Goal: Information Seeking & Learning: Learn about a topic

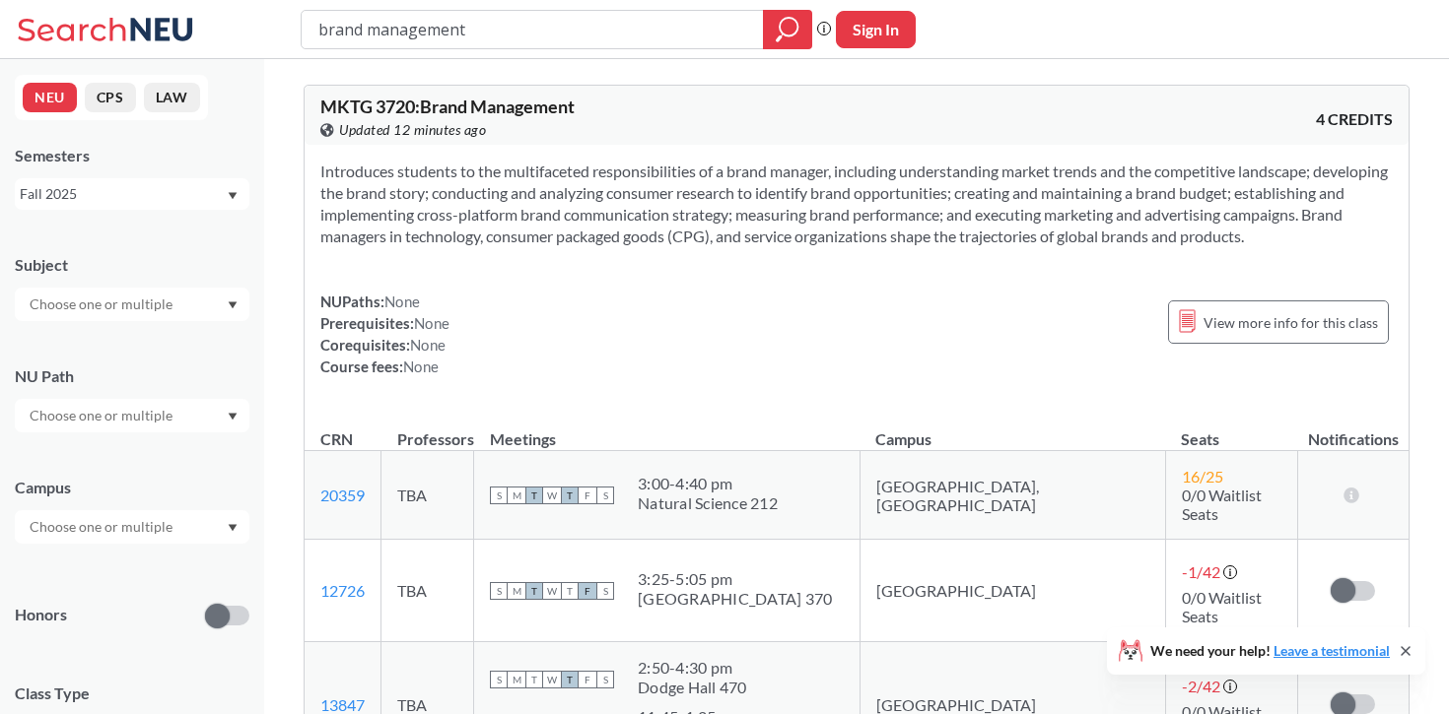
click at [491, 32] on input "brand management" at bounding box center [532, 30] width 433 height 34
type input "digital maeketing"
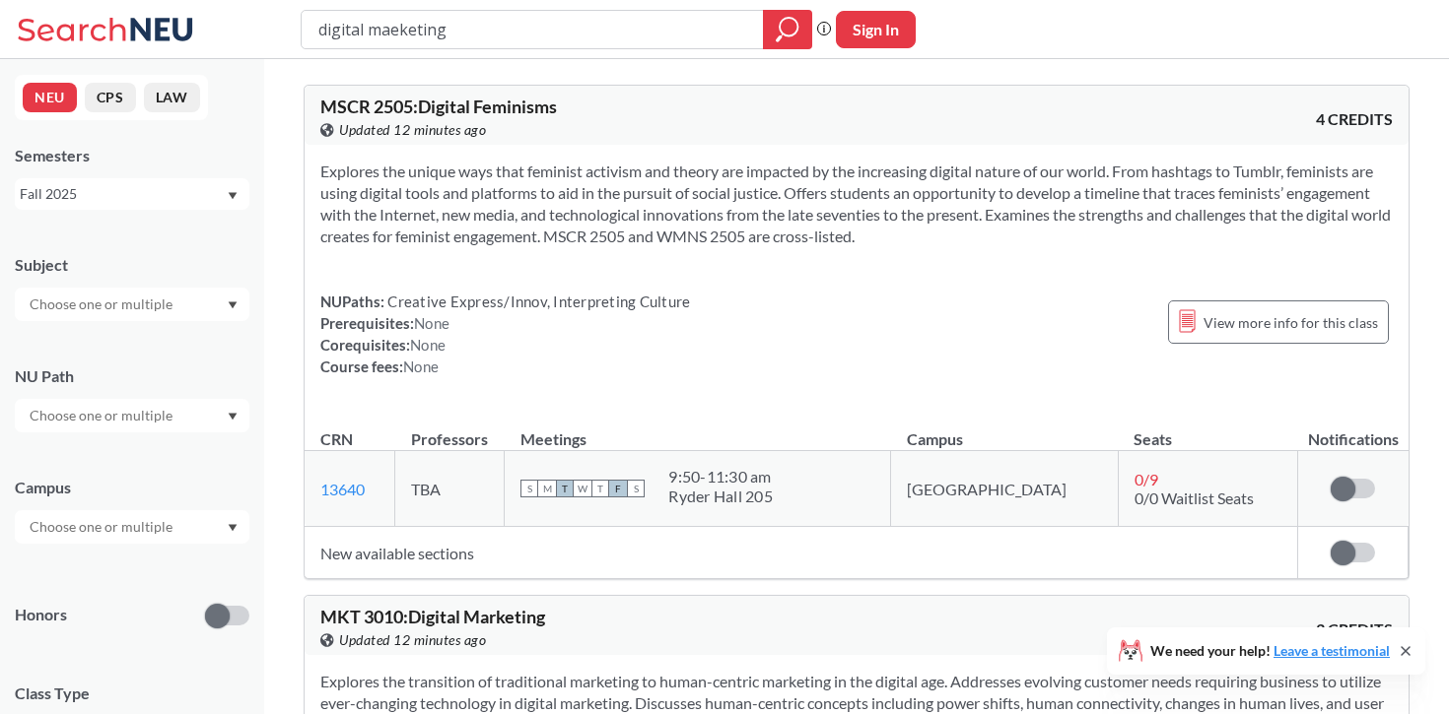
click at [399, 31] on input "digital maeketing" at bounding box center [532, 30] width 433 height 34
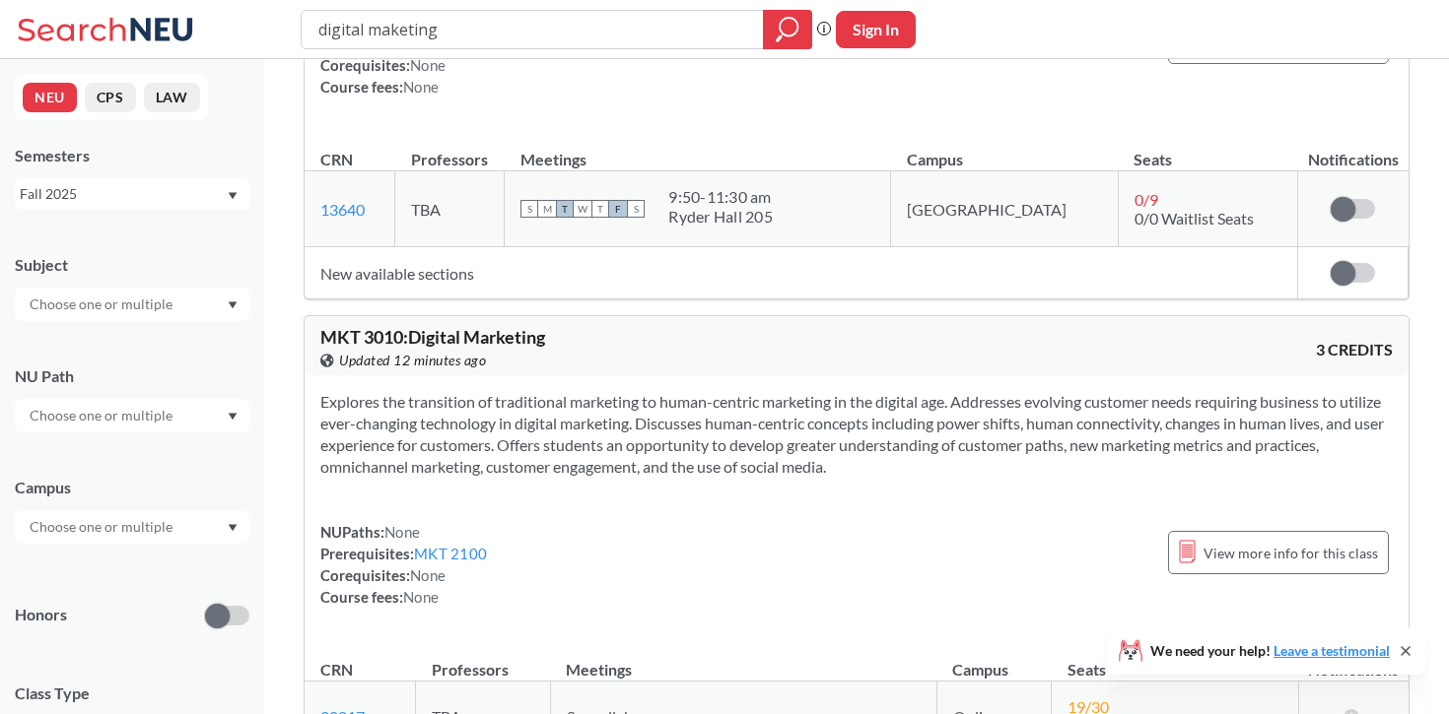
type input "digital maketing"
click at [610, 522] on div "NUPaths: None Prerequisites: MKT 2100 Corequisites: None Course fees: None View…" at bounding box center [856, 564] width 1072 height 87
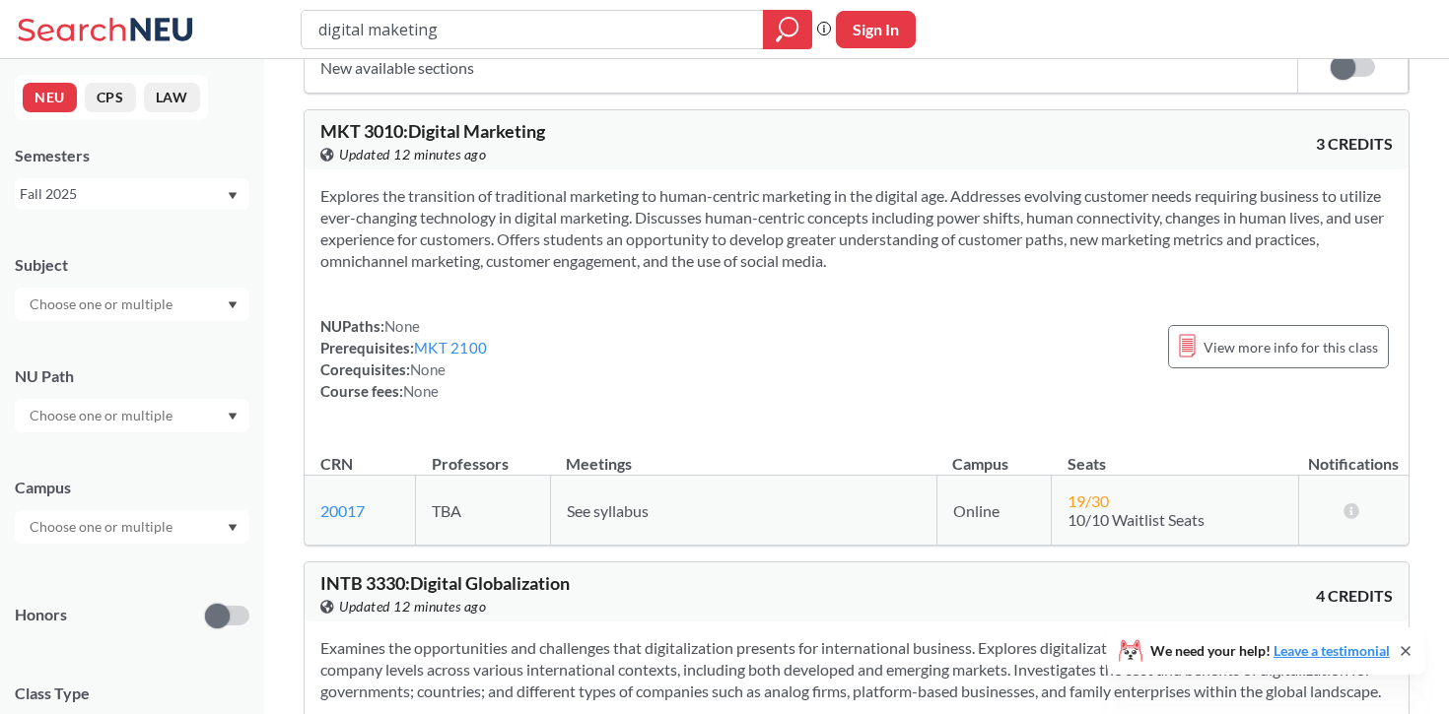
scroll to position [488, 0]
click at [572, 512] on span "See syllabus" at bounding box center [608, 509] width 82 height 19
click at [1349, 506] on icon at bounding box center [1351, 509] width 19 height 16
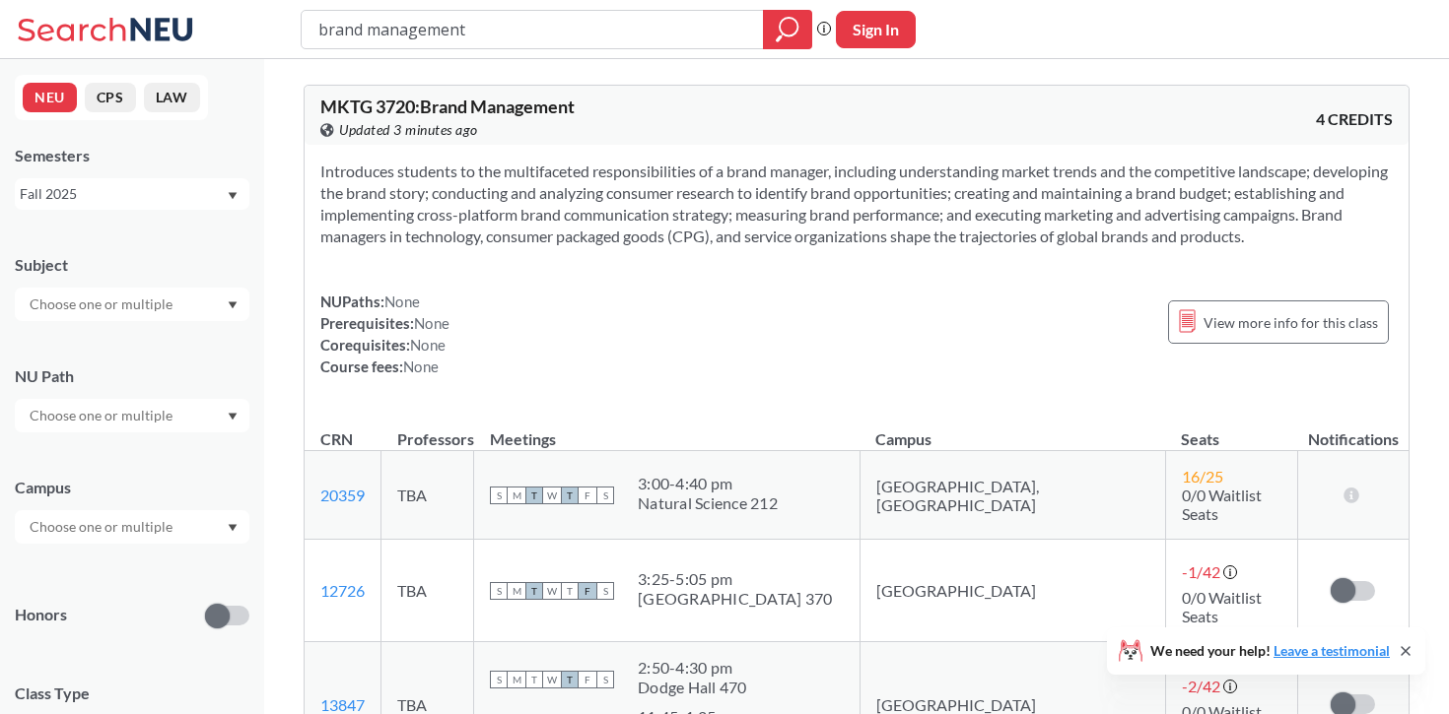
click at [470, 18] on input "brand management" at bounding box center [532, 30] width 433 height 34
type input "org b"
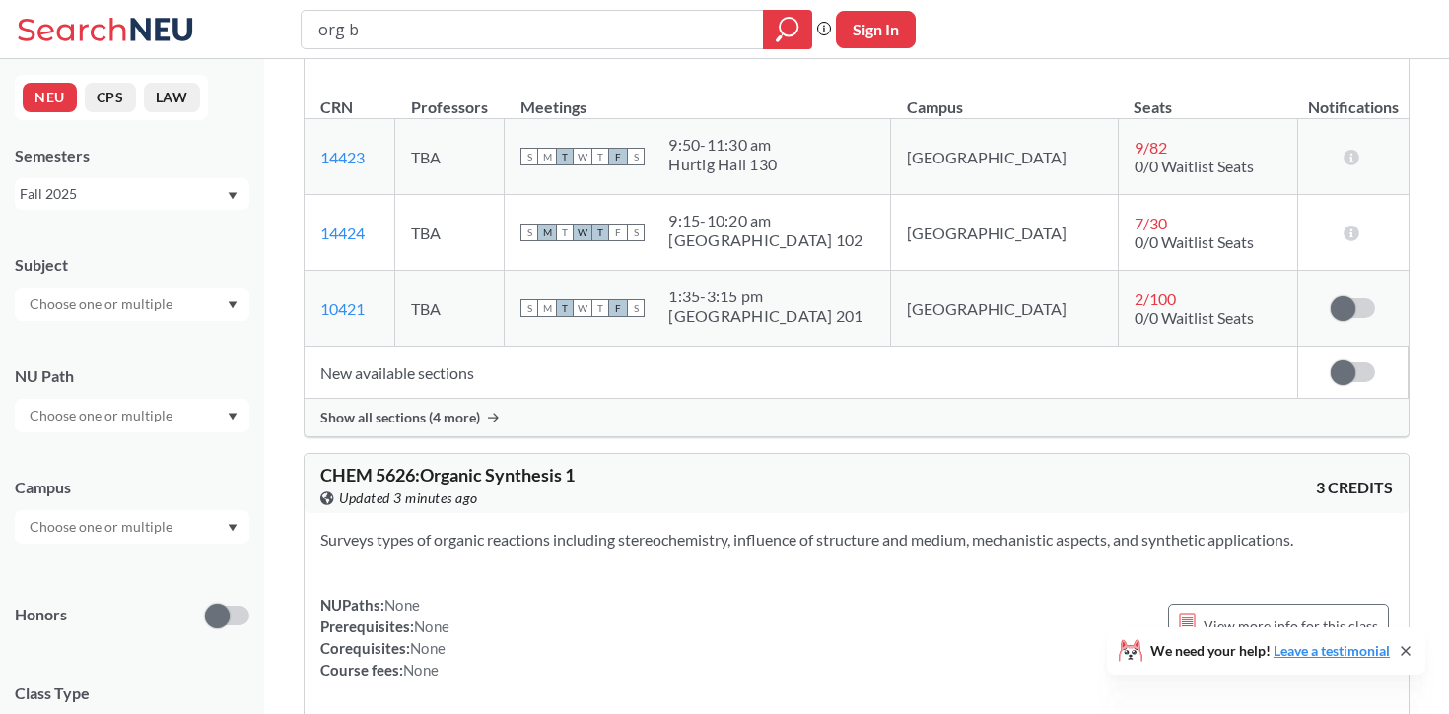
scroll to position [1839, 0]
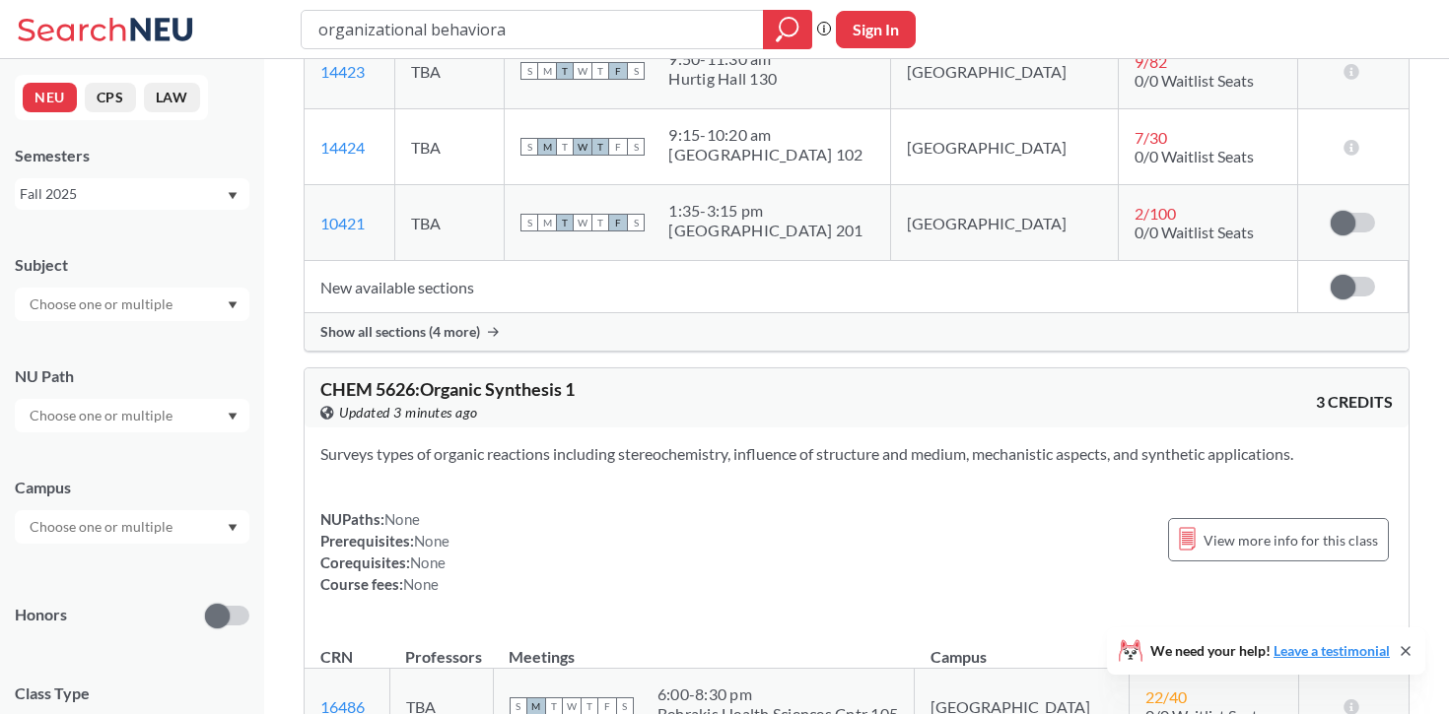
type input "organizational behavioral"
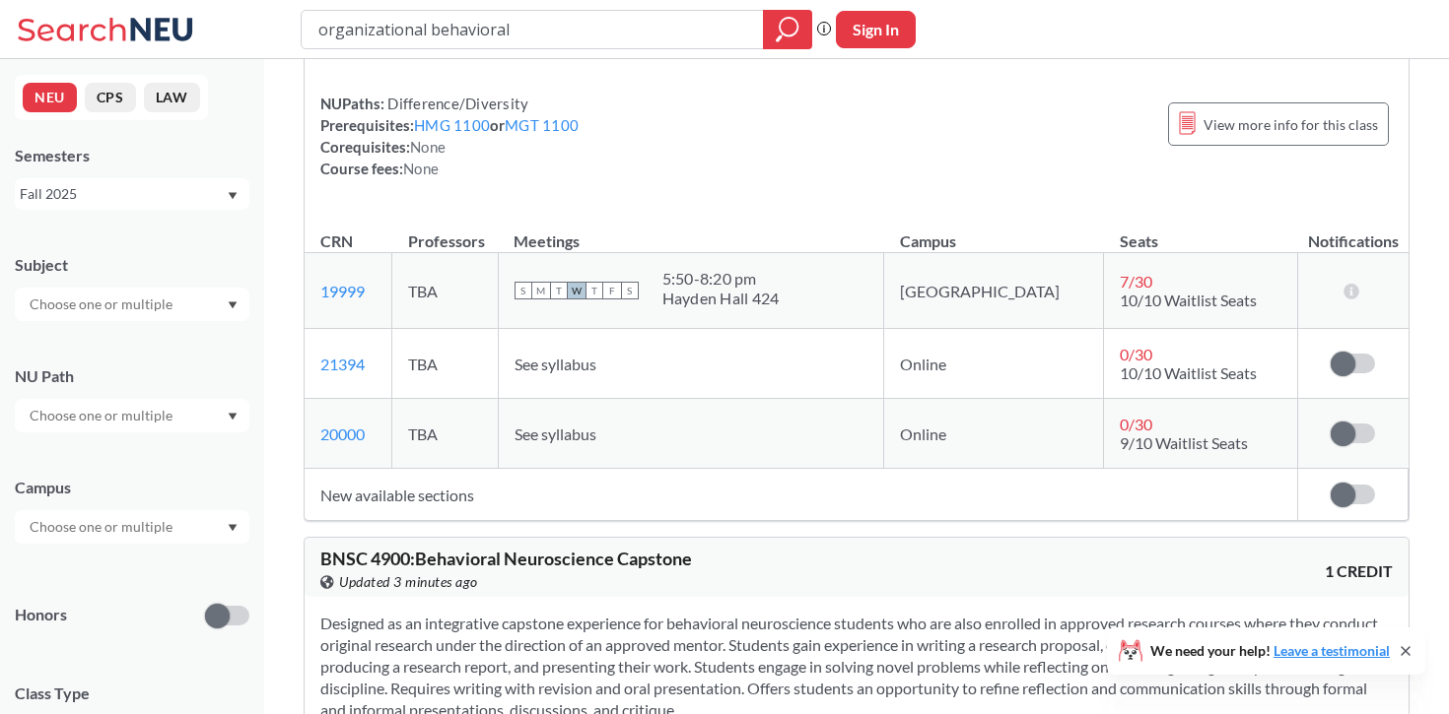
scroll to position [1191, 0]
